Goal: Task Accomplishment & Management: Complete application form

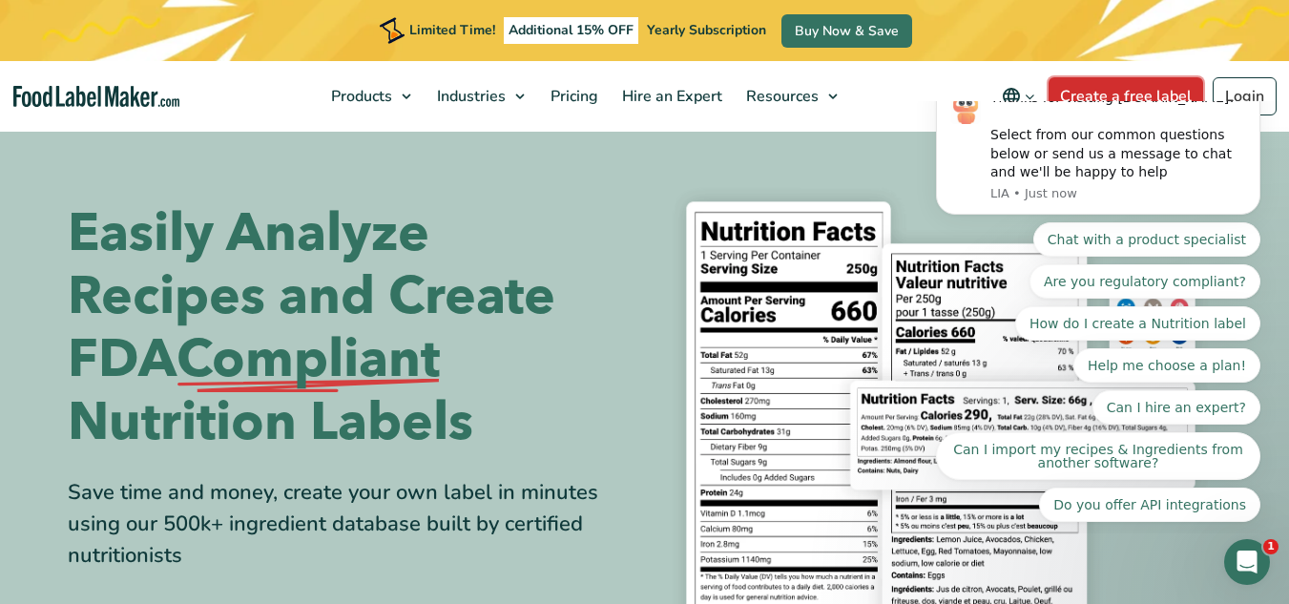
click at [1116, 91] on link "Create a free label" at bounding box center [1126, 96] width 155 height 38
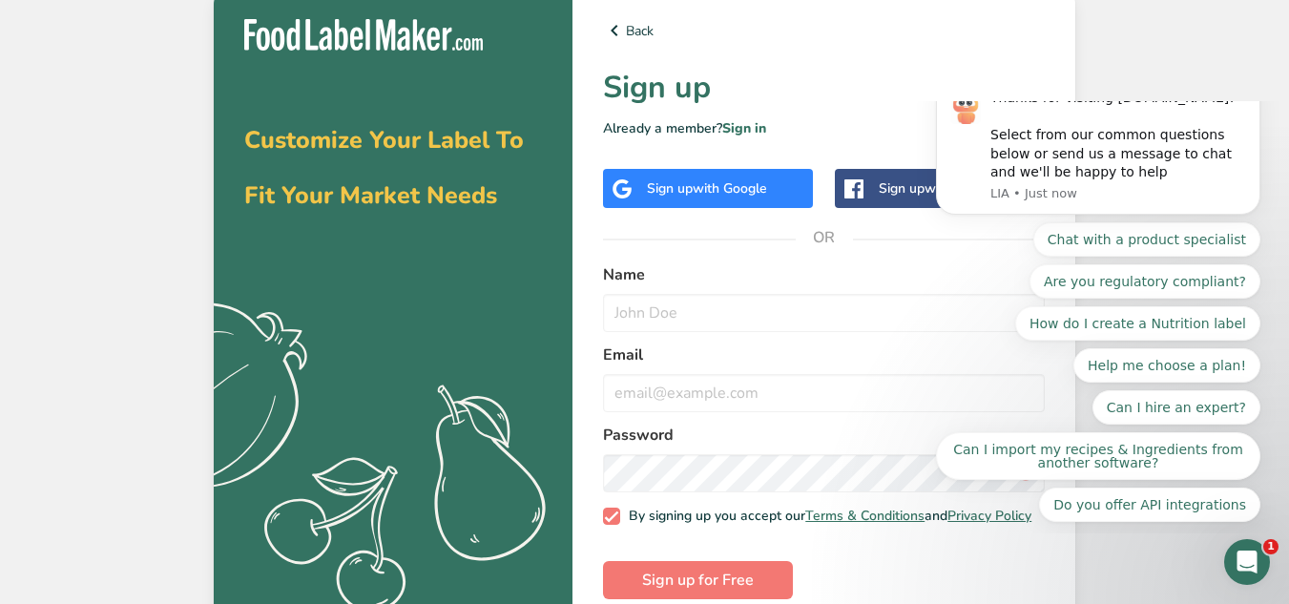
click at [757, 268] on label "Name" at bounding box center [824, 274] width 442 height 23
click at [685, 323] on input "text" at bounding box center [824, 313] width 442 height 38
type input "[PERSON_NAME]"
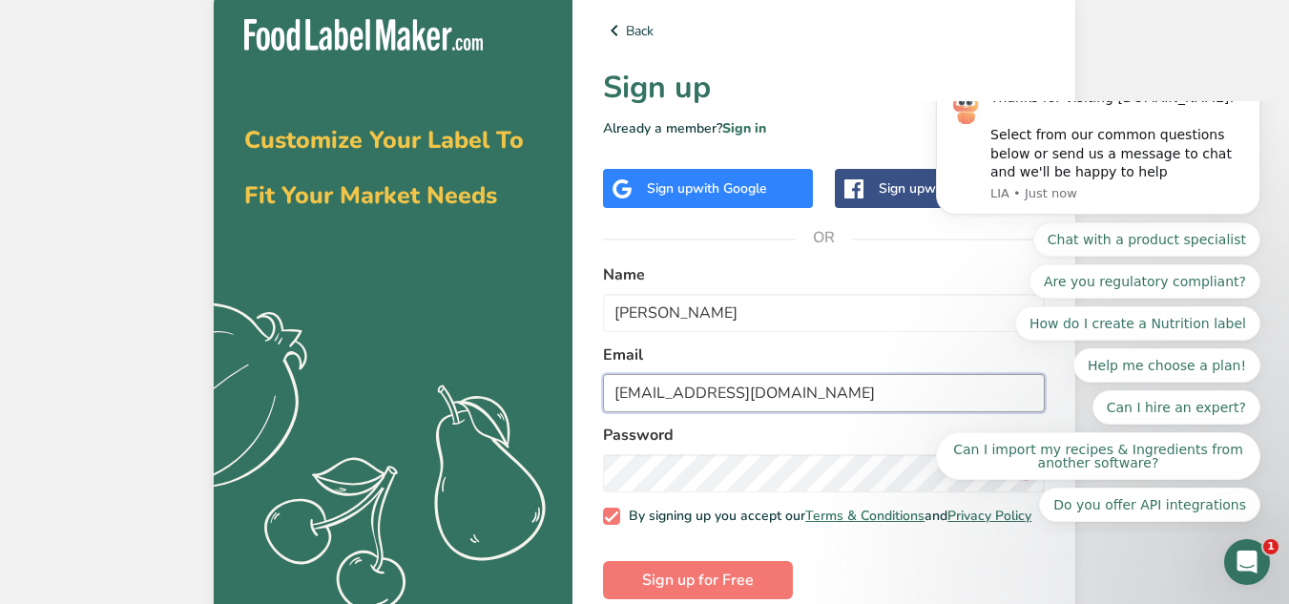
type input "[EMAIL_ADDRESS][DOMAIN_NAME]"
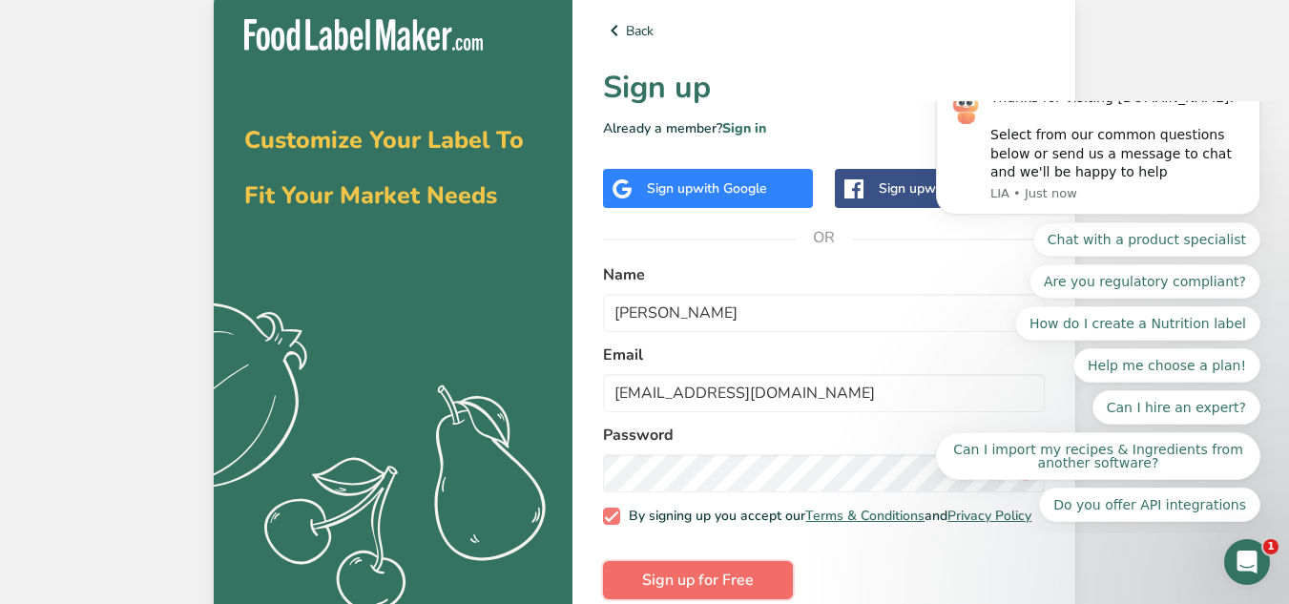
click at [714, 586] on span "Sign up for Free" at bounding box center [698, 580] width 112 height 23
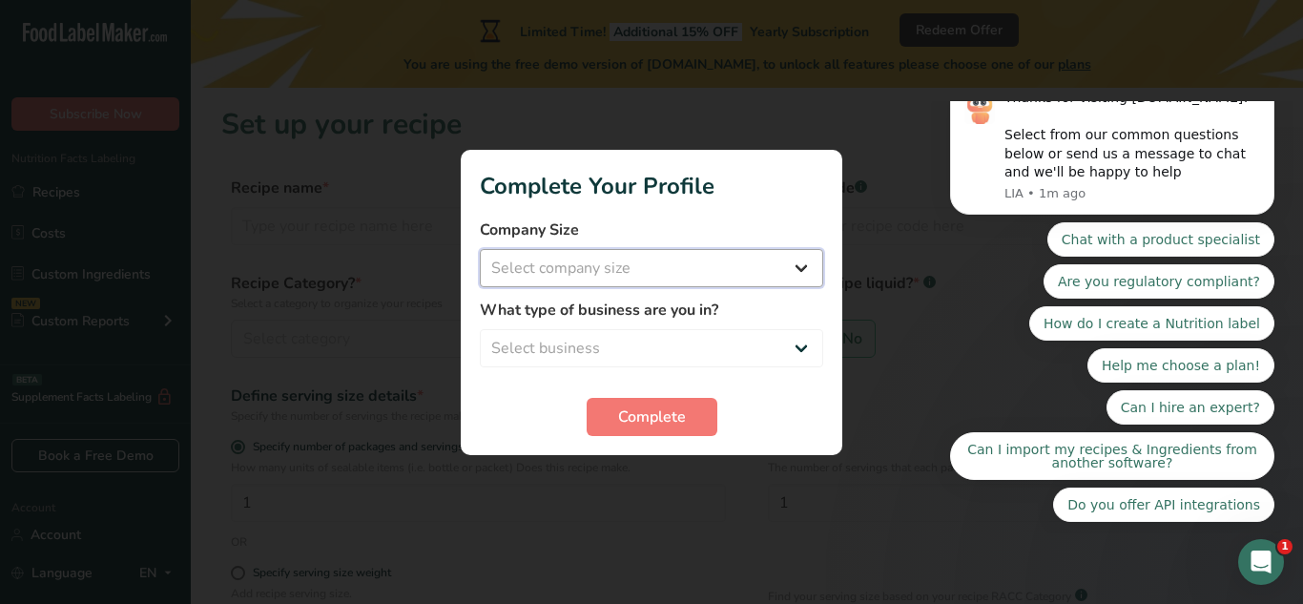
click at [803, 258] on select "Select company size Fewer than 10 Employees 10 to 50 Employees 51 to 500 Employ…" at bounding box center [651, 268] width 343 height 38
select select "1"
click at [480, 249] on select "Select company size Fewer than 10 Employees 10 to 50 Employees 51 to 500 Employ…" at bounding box center [651, 268] width 343 height 38
click at [797, 352] on select "Select business Packaged Food Manufacturer Restaurant & Cafe Bakery Meal Plans …" at bounding box center [651, 348] width 343 height 38
select select "1"
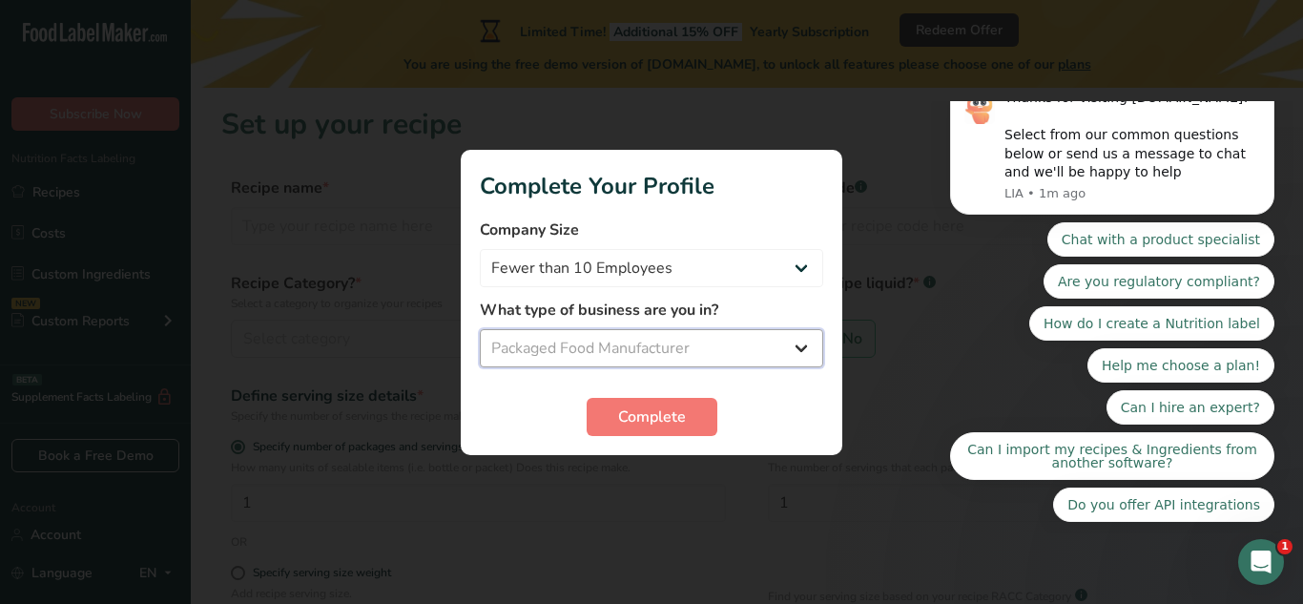
click at [480, 329] on select "Select business Packaged Food Manufacturer Restaurant & Cafe Bakery Meal Plans …" at bounding box center [651, 348] width 343 height 38
click at [672, 421] on span "Complete" at bounding box center [652, 417] width 68 height 23
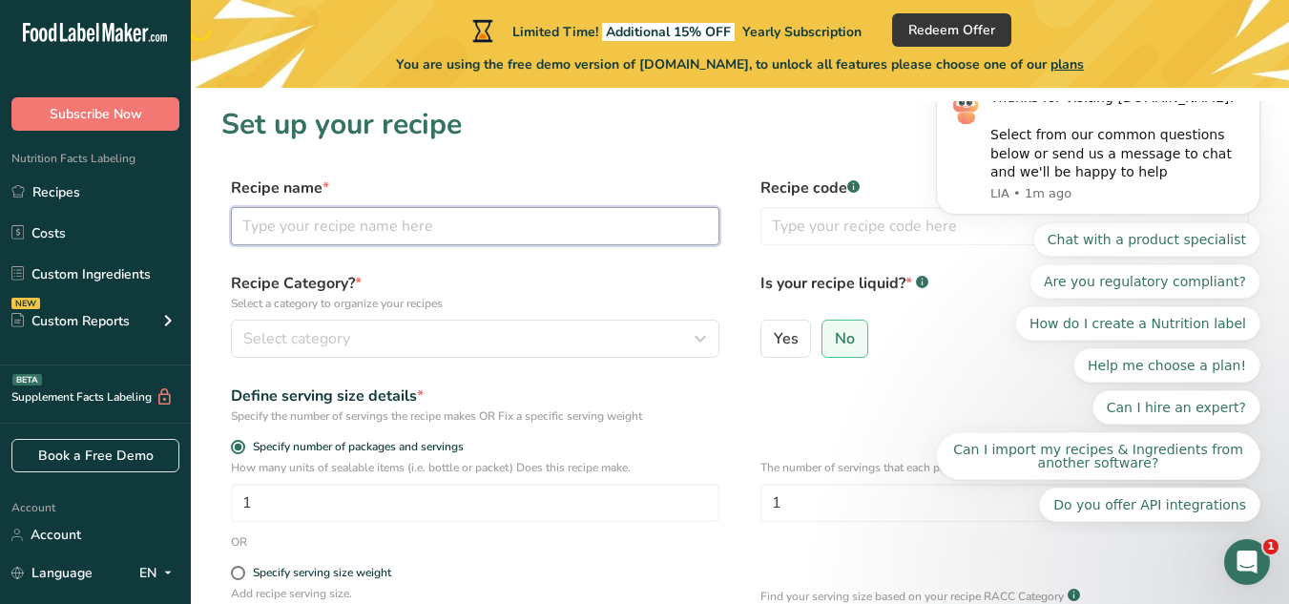
click at [330, 225] on input "text" at bounding box center [475, 226] width 489 height 38
type input "Black Hills Everything Sauce"
click at [1259, 87] on icon "Dismiss notification" at bounding box center [1255, 81] width 10 height 10
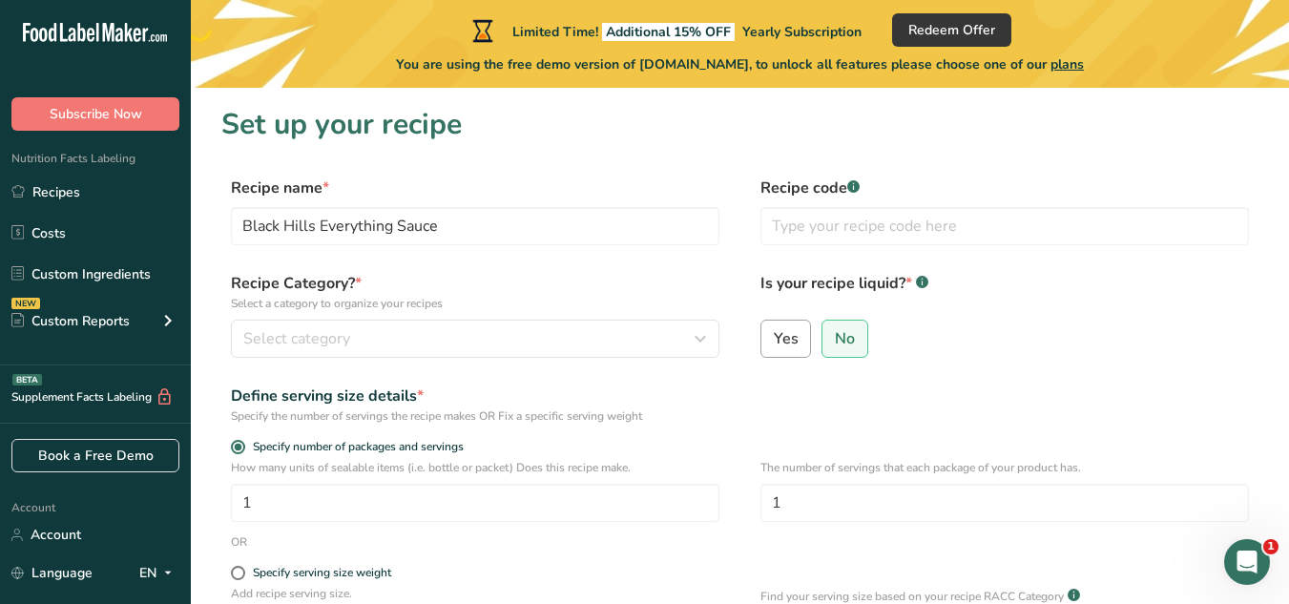
click at [778, 334] on span "Yes" at bounding box center [786, 338] width 25 height 19
click at [774, 334] on input "Yes" at bounding box center [767, 338] width 12 height 12
radio input "true"
radio input "false"
select select "22"
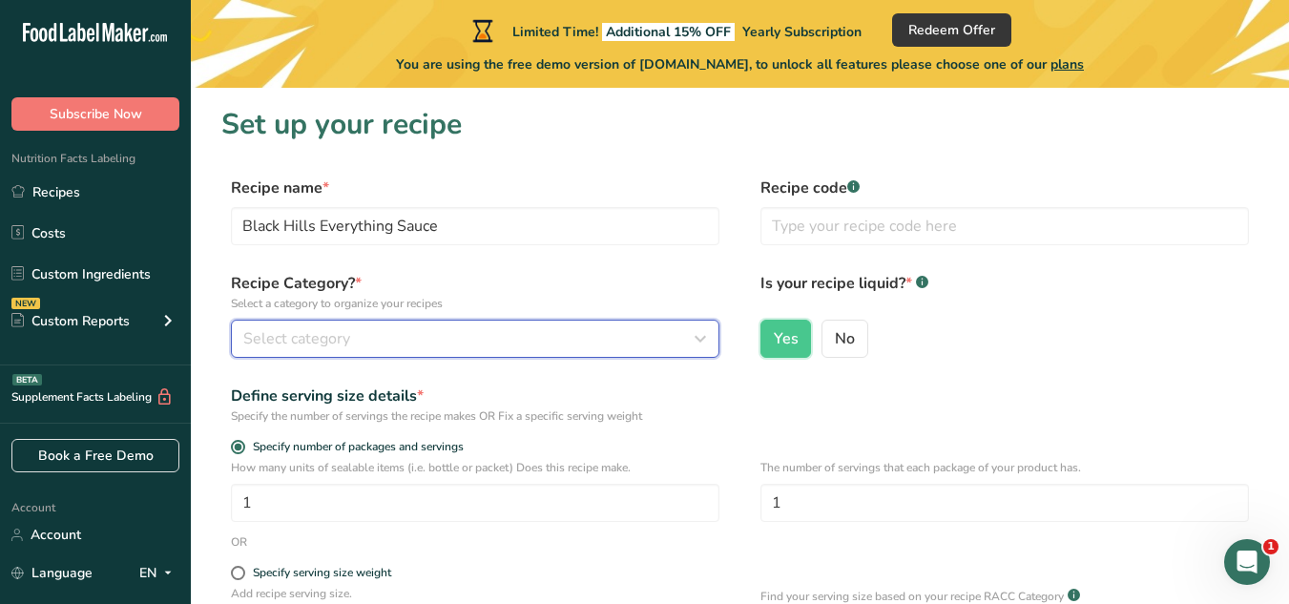
click at [389, 350] on button "Select category" at bounding box center [475, 339] width 489 height 38
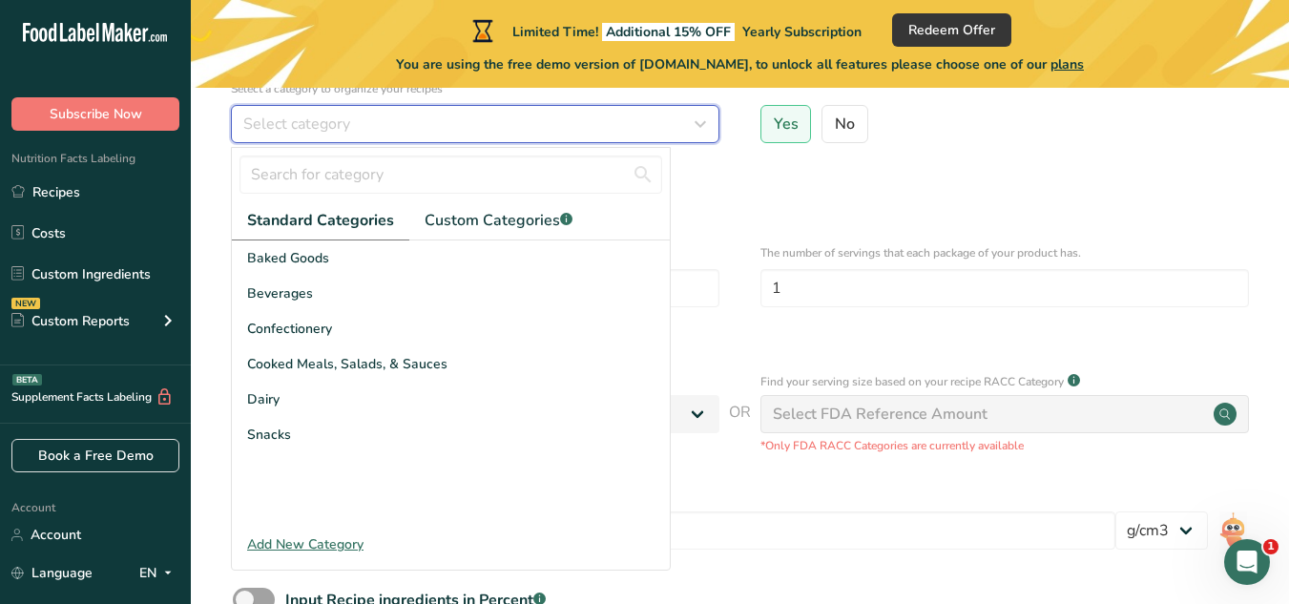
scroll to position [217, 0]
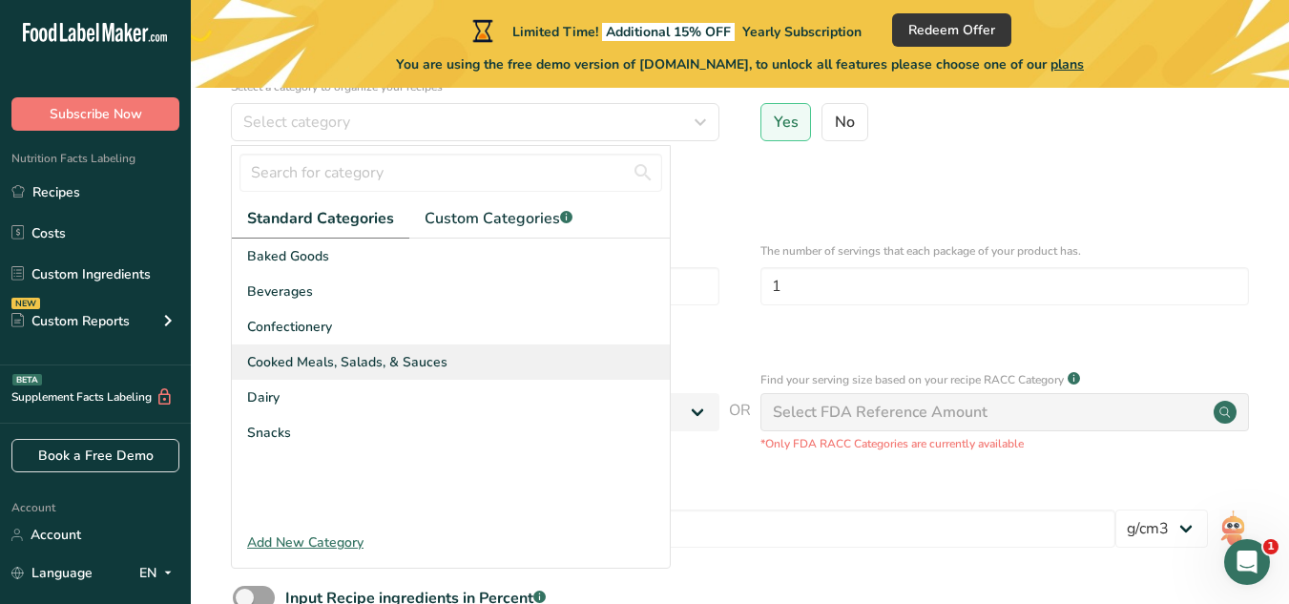
click at [414, 364] on span "Cooked Meals, Salads, & Sauces" at bounding box center [347, 362] width 200 height 20
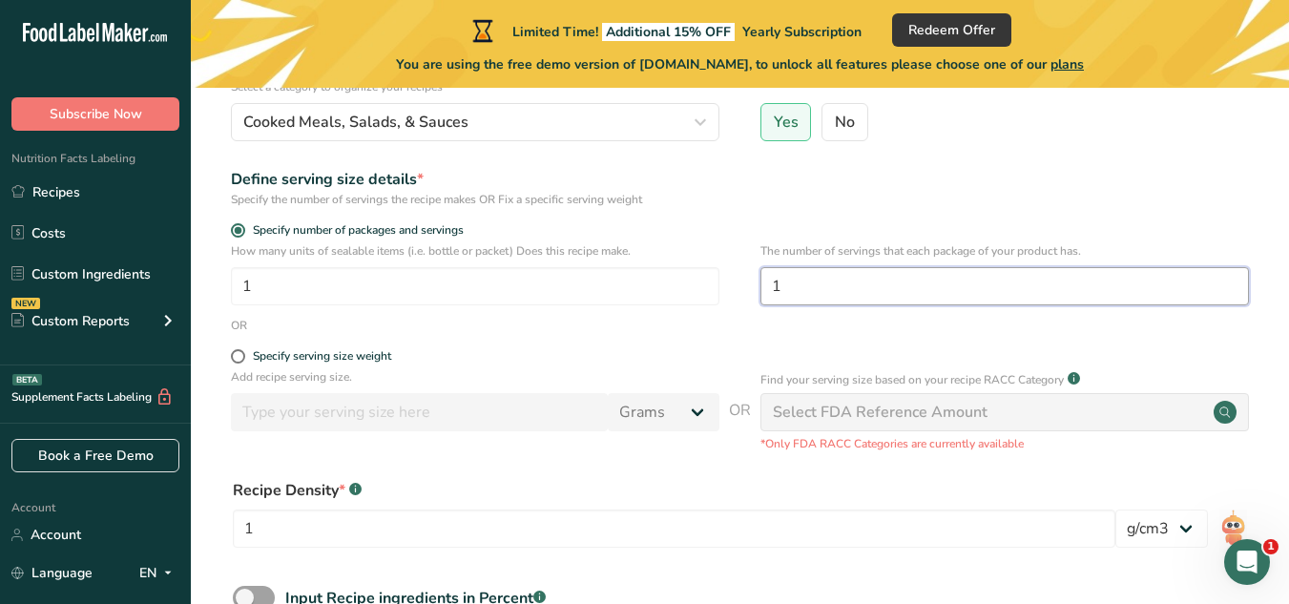
click at [809, 288] on input "1" at bounding box center [1004, 286] width 489 height 38
click at [775, 283] on input "20" at bounding box center [1004, 286] width 489 height 38
type input "20"
click at [711, 316] on div "How many units of sealable items (i.e. bottle or packet) Does this recipe make.…" at bounding box center [739, 279] width 1037 height 74
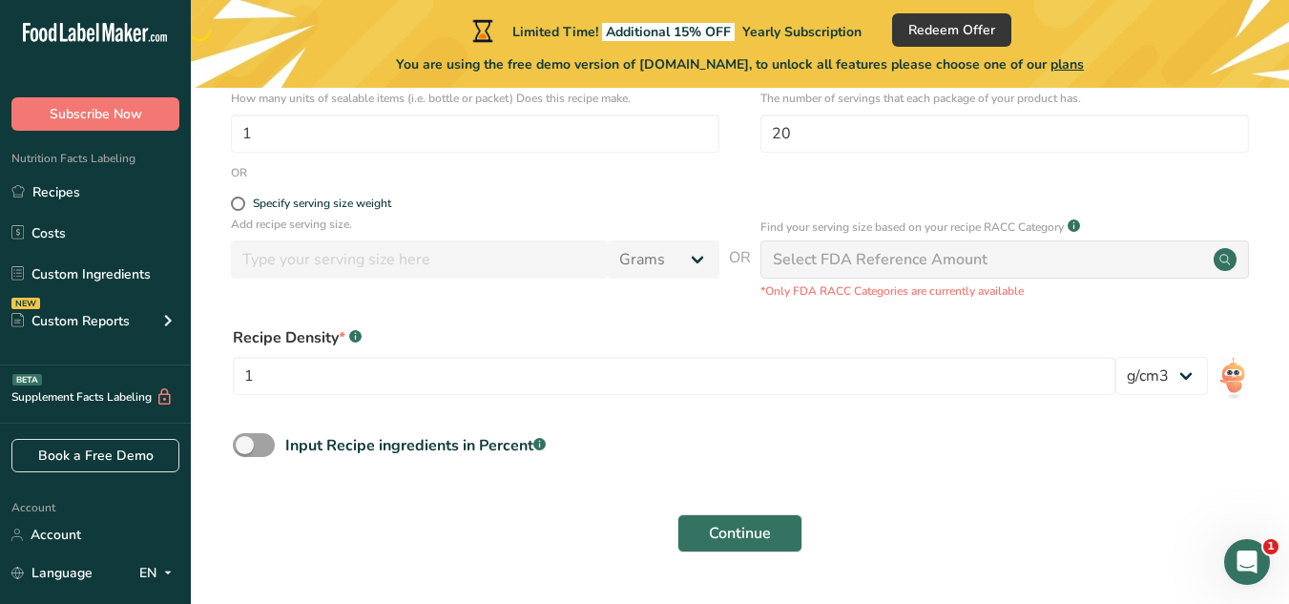
scroll to position [364, 0]
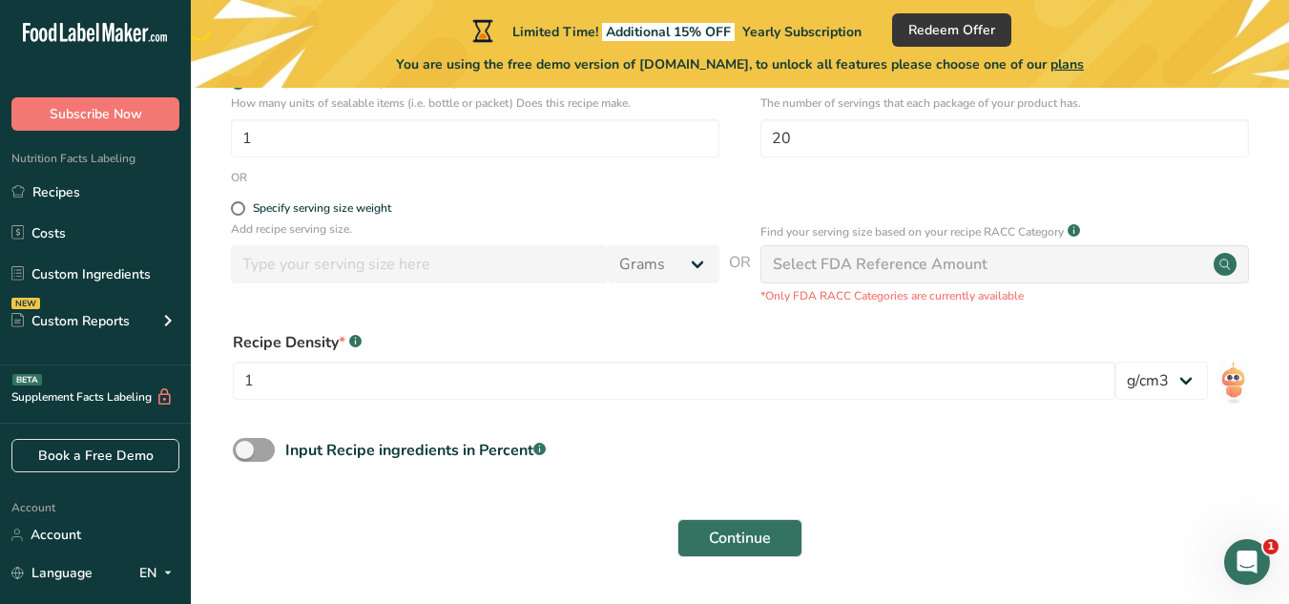
click at [928, 264] on div "Select FDA Reference Amount" at bounding box center [880, 264] width 215 height 23
click at [712, 332] on div "Recipe Density * .a-a{fill:#347362;}.b-a{fill:#fff;}" at bounding box center [674, 342] width 883 height 23
click at [741, 541] on span "Continue" at bounding box center [740, 538] width 62 height 23
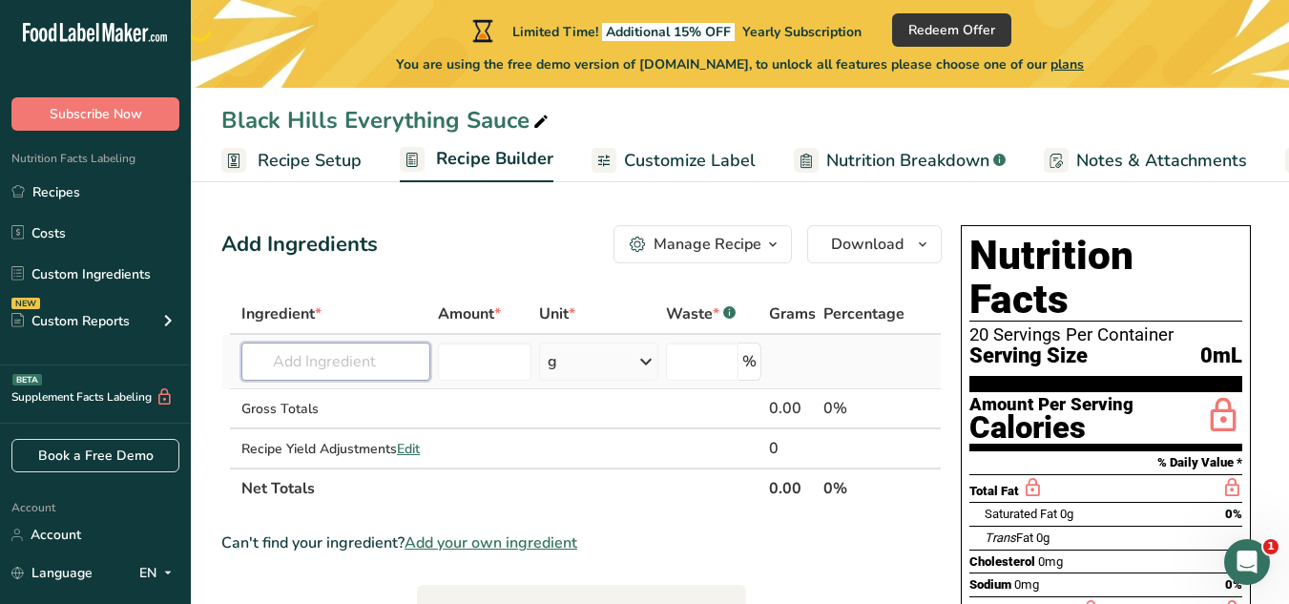
click at [339, 364] on input "text" at bounding box center [335, 362] width 189 height 38
type input "organic maple syrup"
click at [479, 361] on input "number" at bounding box center [485, 362] width 94 height 38
type input "1"
click at [641, 361] on icon at bounding box center [646, 361] width 23 height 34
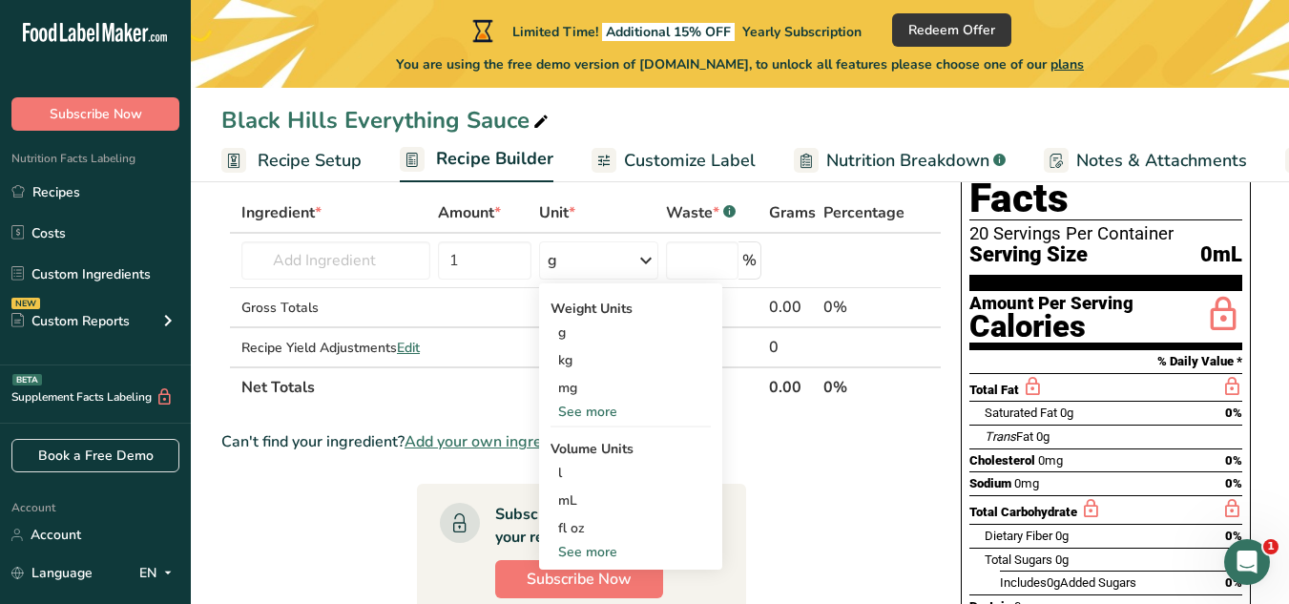
scroll to position [95, 0]
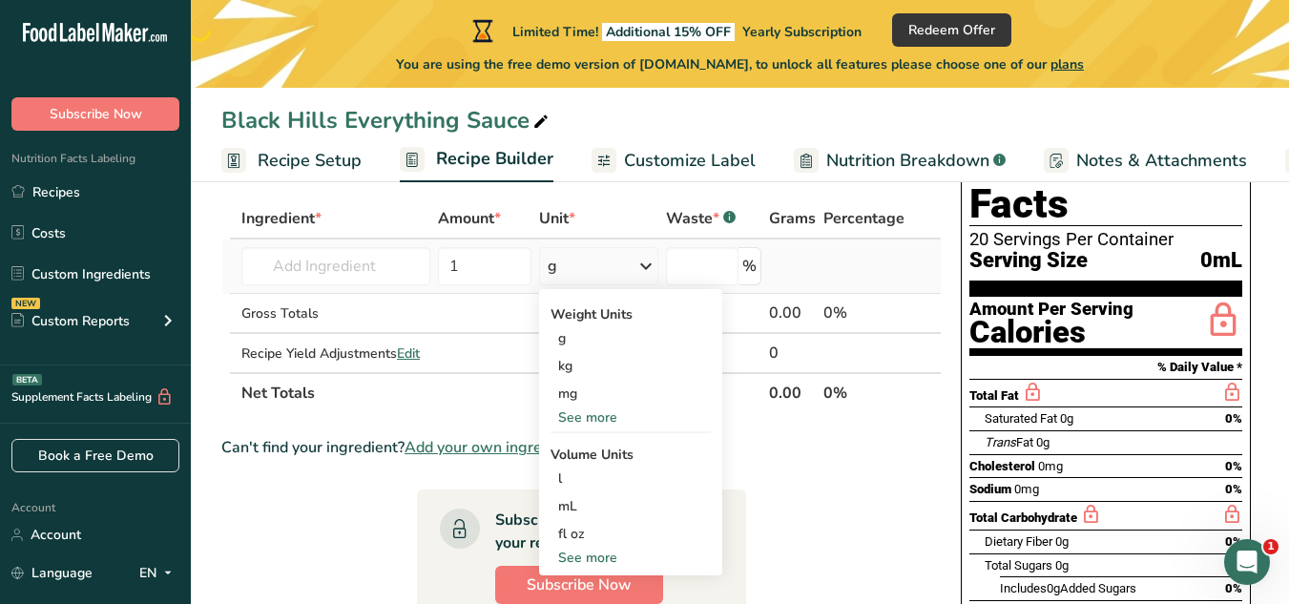
click at [609, 562] on div "See more" at bounding box center [631, 558] width 160 height 20
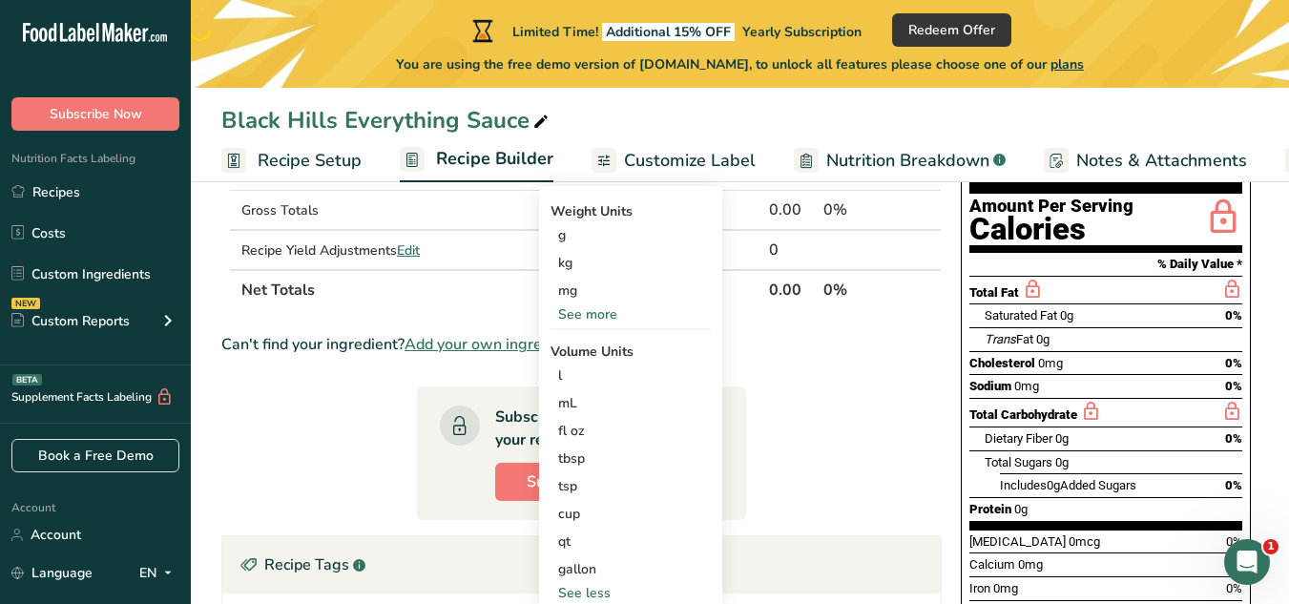
scroll to position [200, 0]
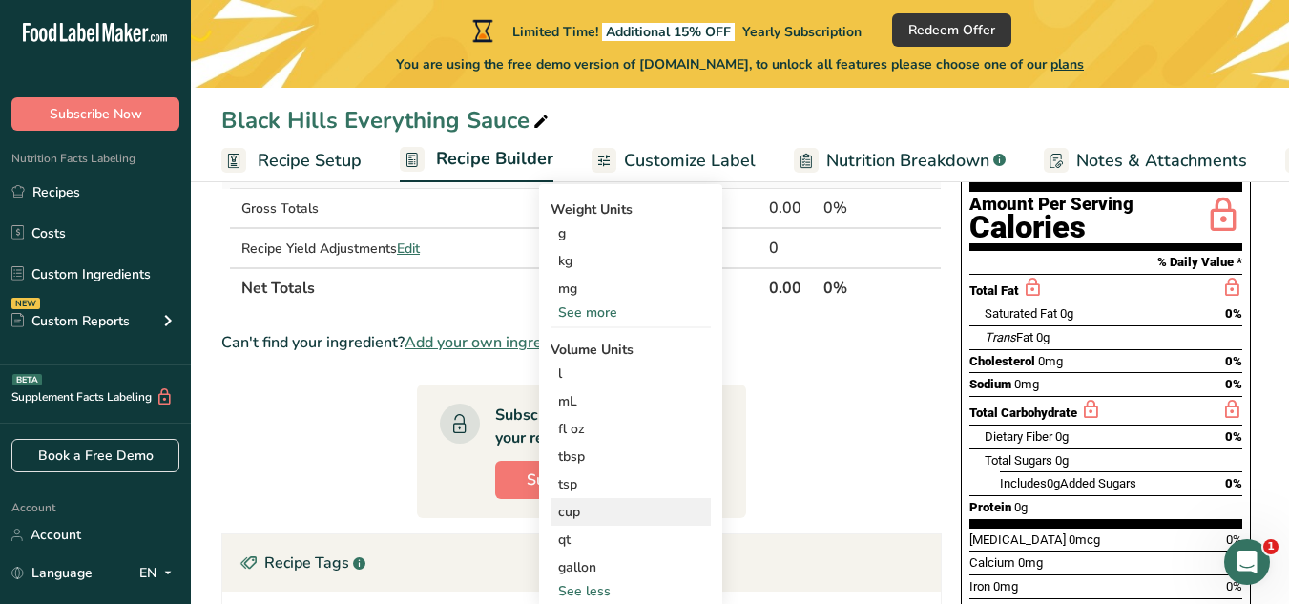
click at [582, 514] on div "cup" at bounding box center [630, 512] width 145 height 20
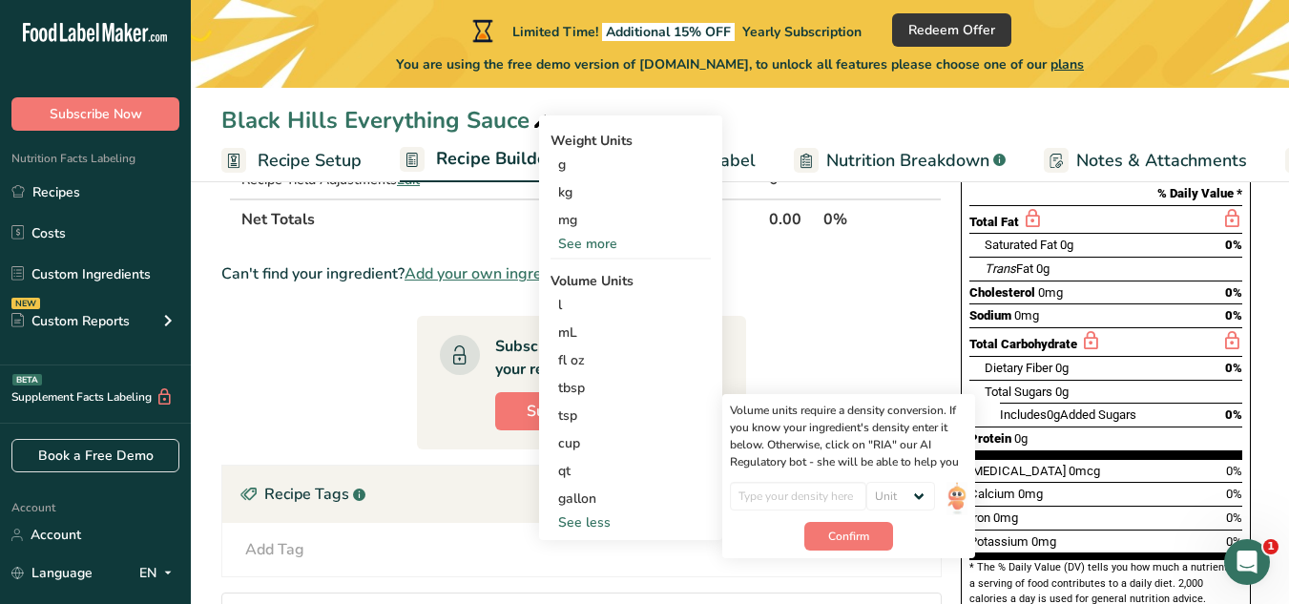
scroll to position [276, 0]
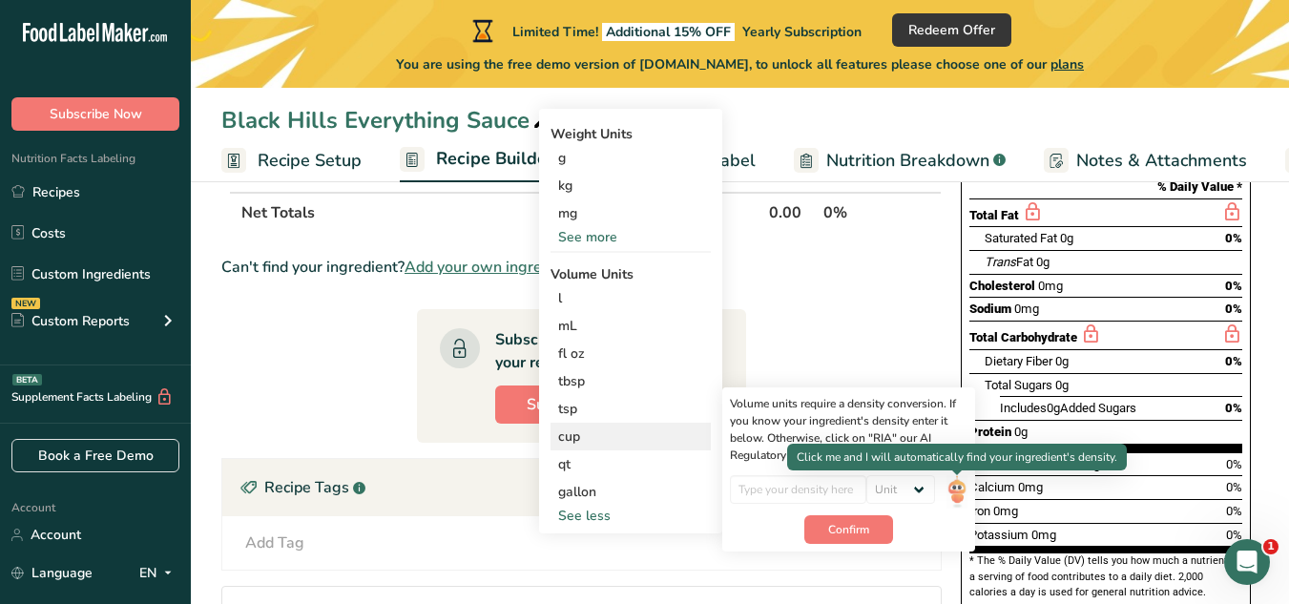
click at [958, 492] on img at bounding box center [957, 491] width 21 height 33
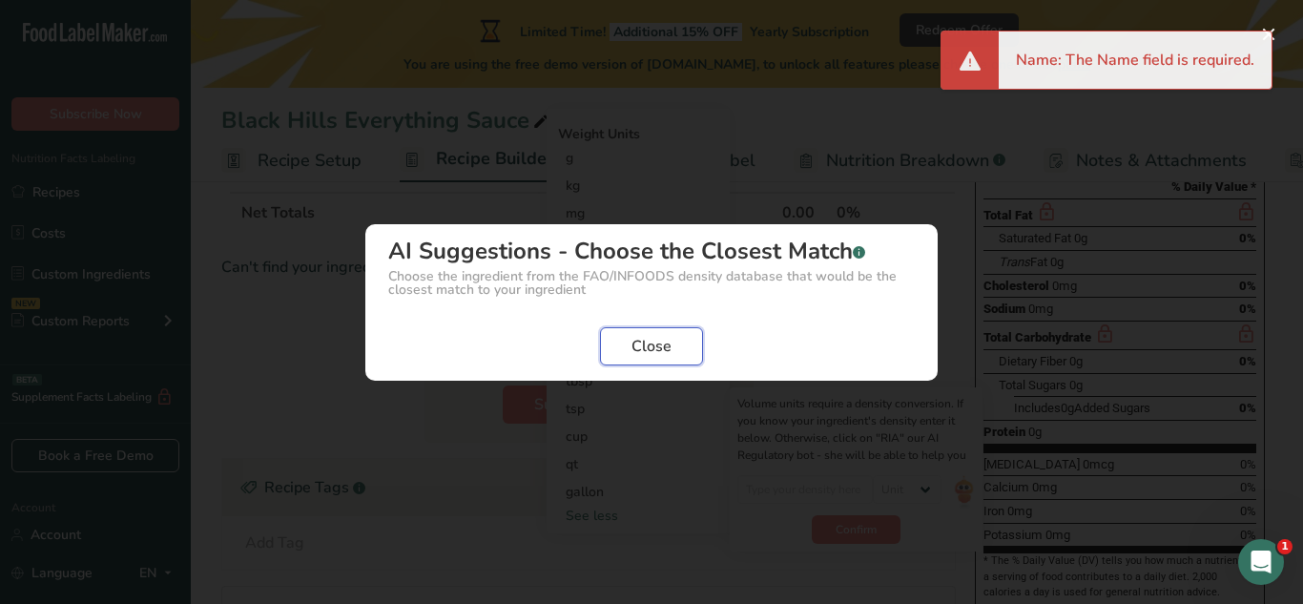
click at [663, 344] on span "Close" at bounding box center [652, 346] width 40 height 23
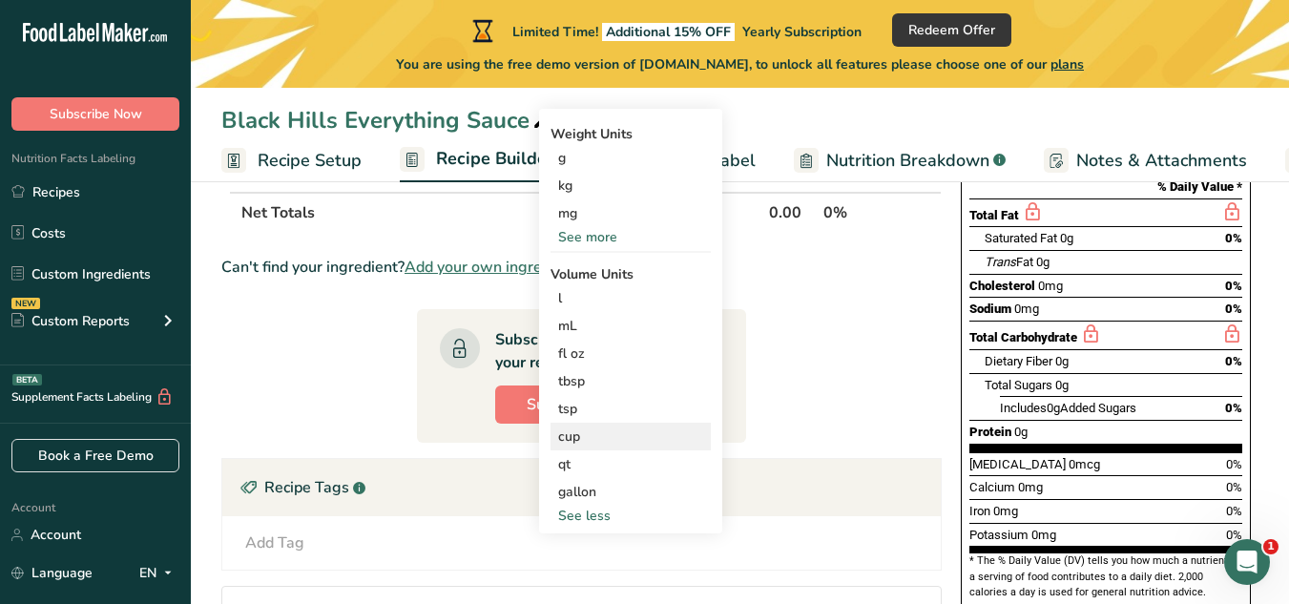
click at [610, 437] on div "cup" at bounding box center [630, 437] width 145 height 20
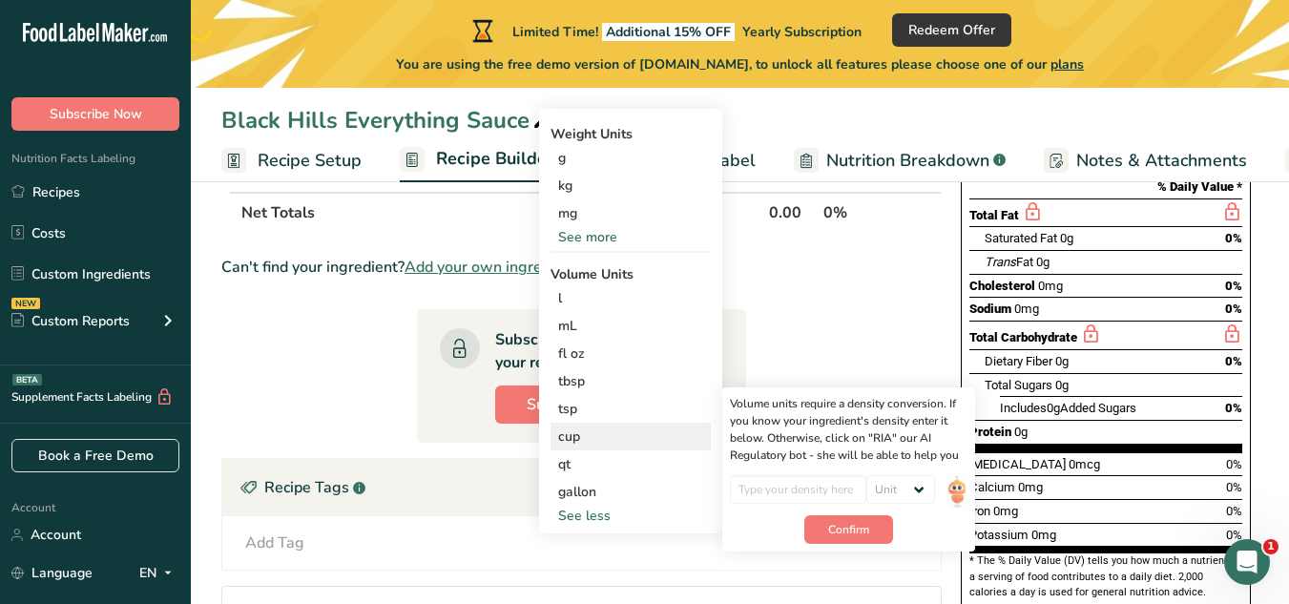
click at [610, 437] on div "cup" at bounding box center [630, 437] width 145 height 20
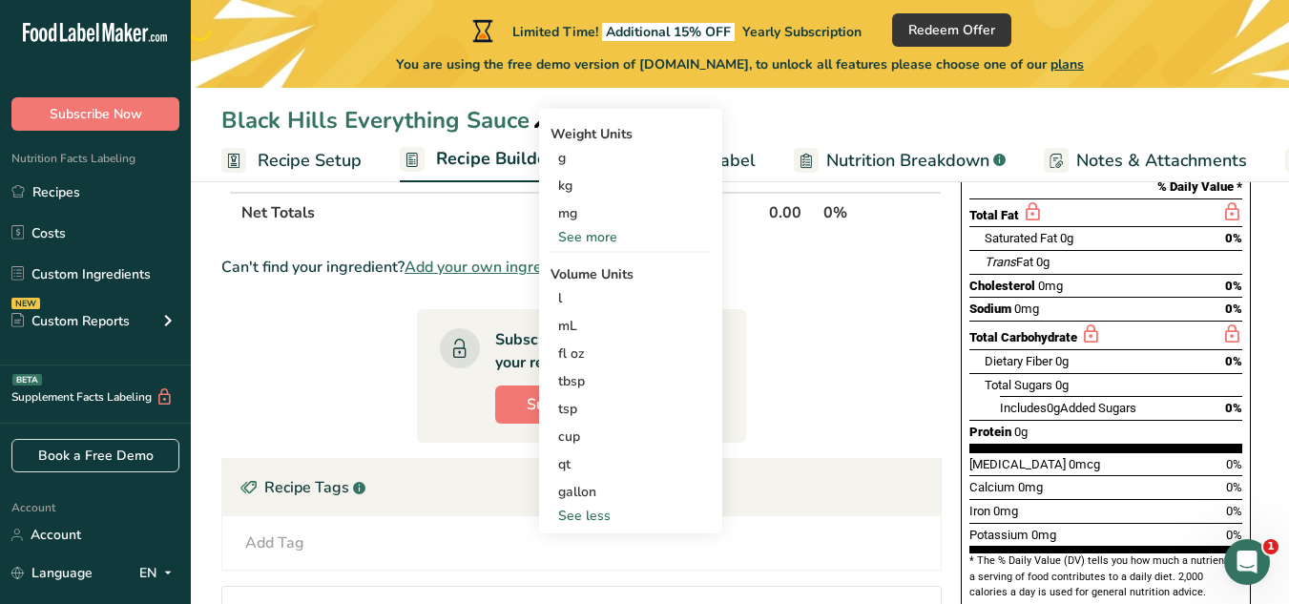
click at [349, 394] on section "Ingredient * Amount * Unit * Waste * .a-a{fill:#347362;}.b-a{fill:#fff;} Grams …" at bounding box center [581, 379] width 720 height 723
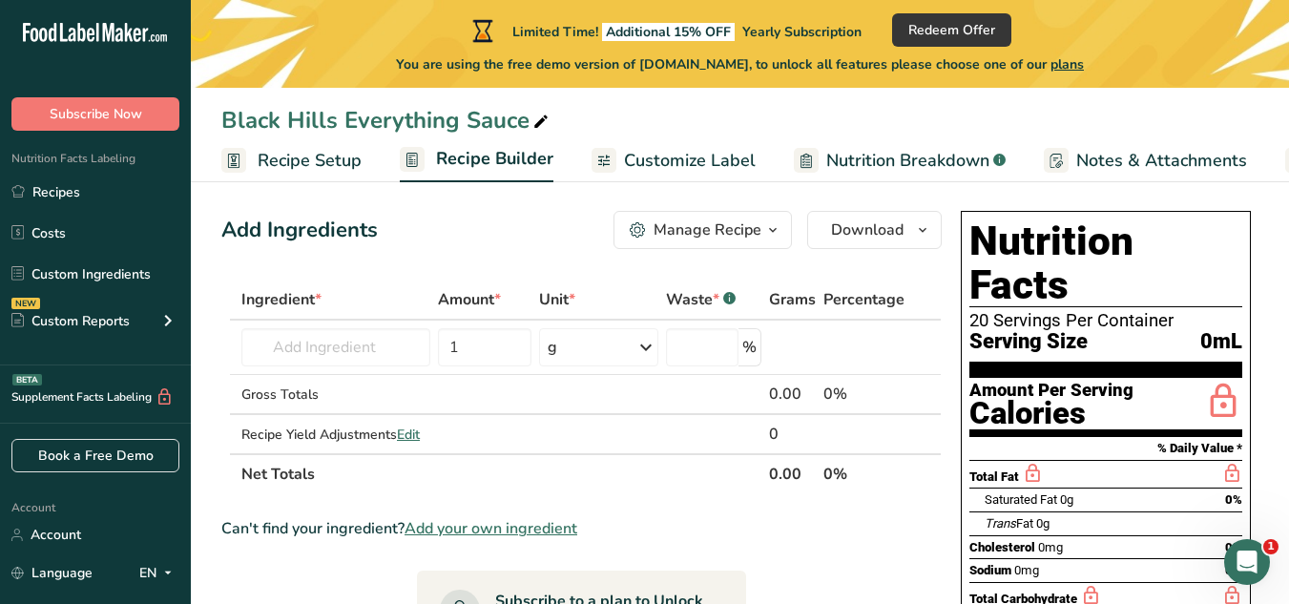
scroll to position [0, 0]
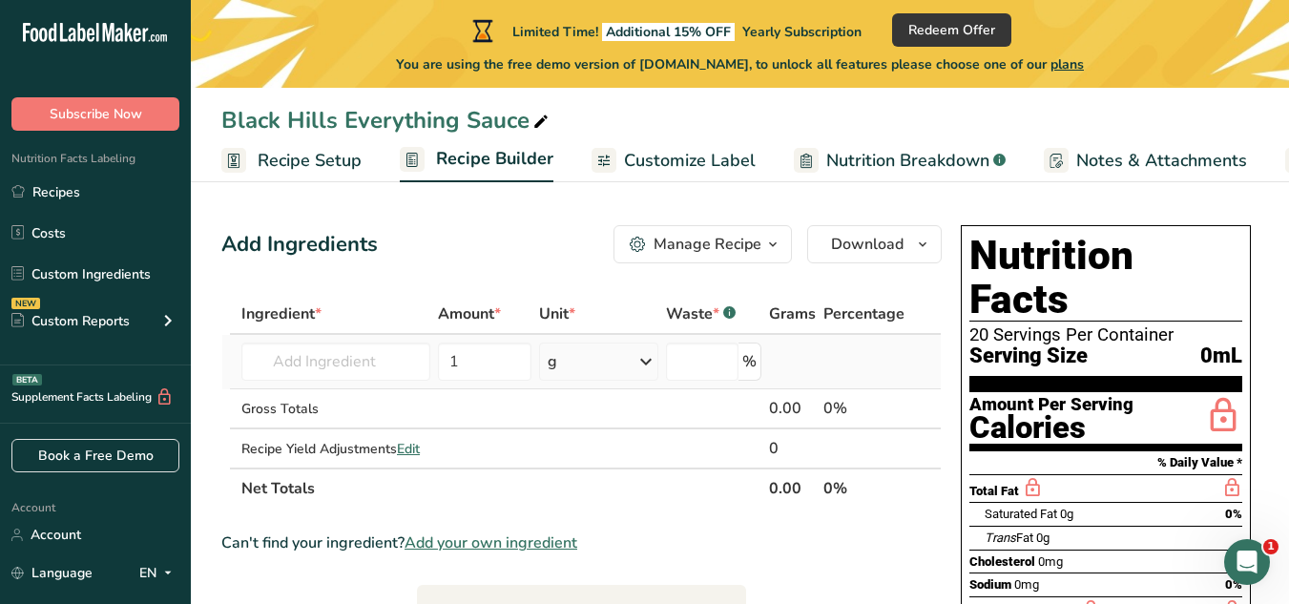
click at [645, 360] on icon at bounding box center [646, 361] width 23 height 34
click at [1082, 65] on span "plans" at bounding box center [1067, 64] width 33 height 18
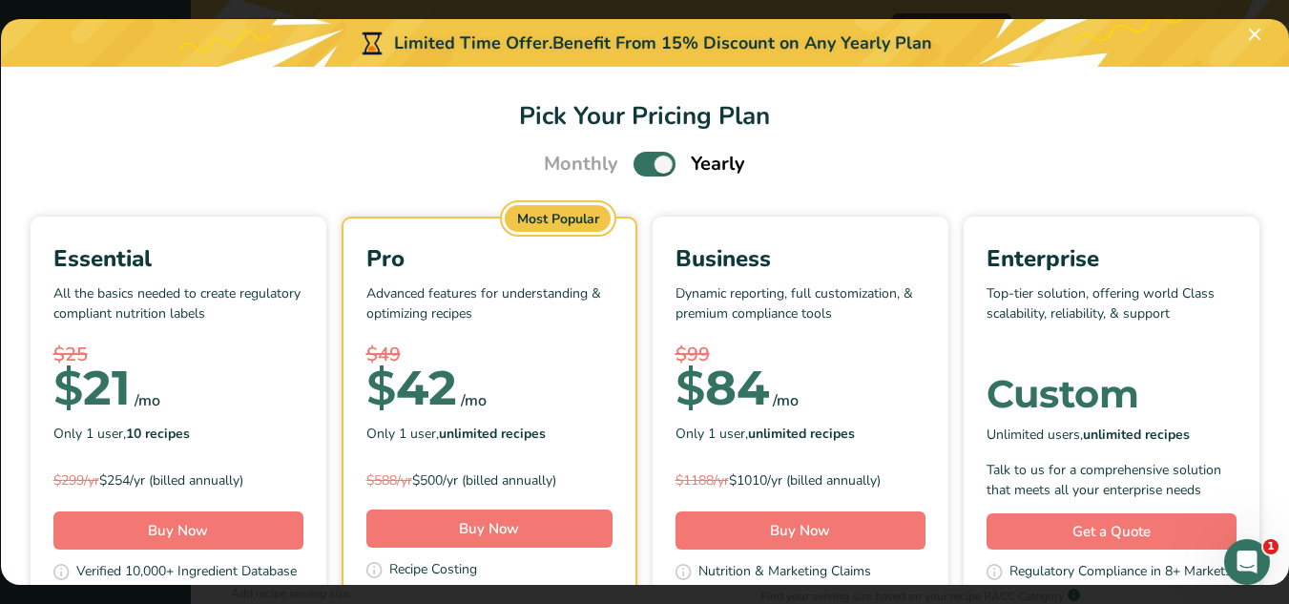
scroll to position [302, 0]
